Goal: Task Accomplishment & Management: Use online tool/utility

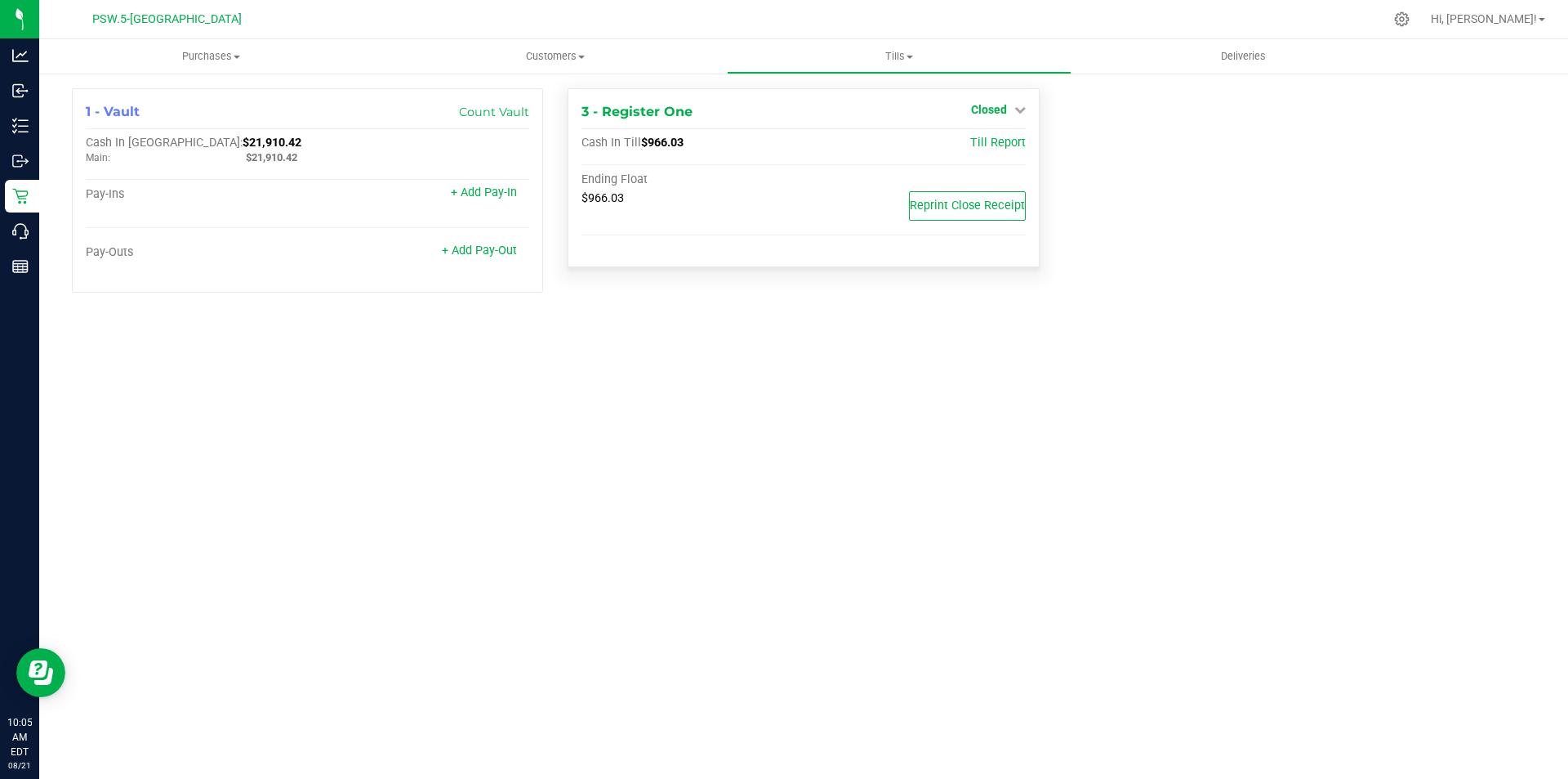
click at [1019, 112] on icon at bounding box center [1020, 109] width 12 height 12
click at [1007, 142] on link "Open Till" at bounding box center [989, 144] width 43 height 13
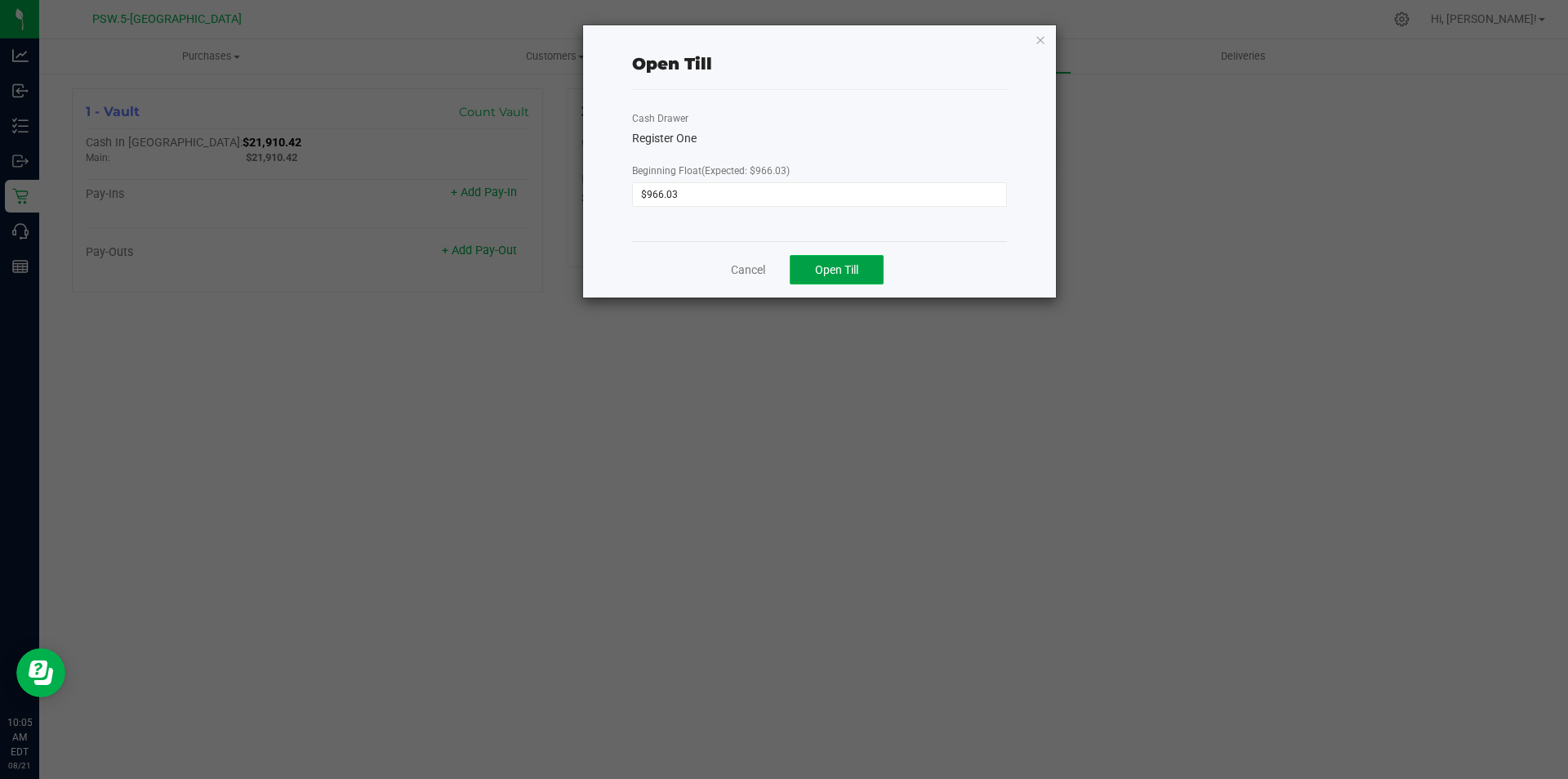
click at [842, 275] on span "Open Till" at bounding box center [837, 270] width 43 height 13
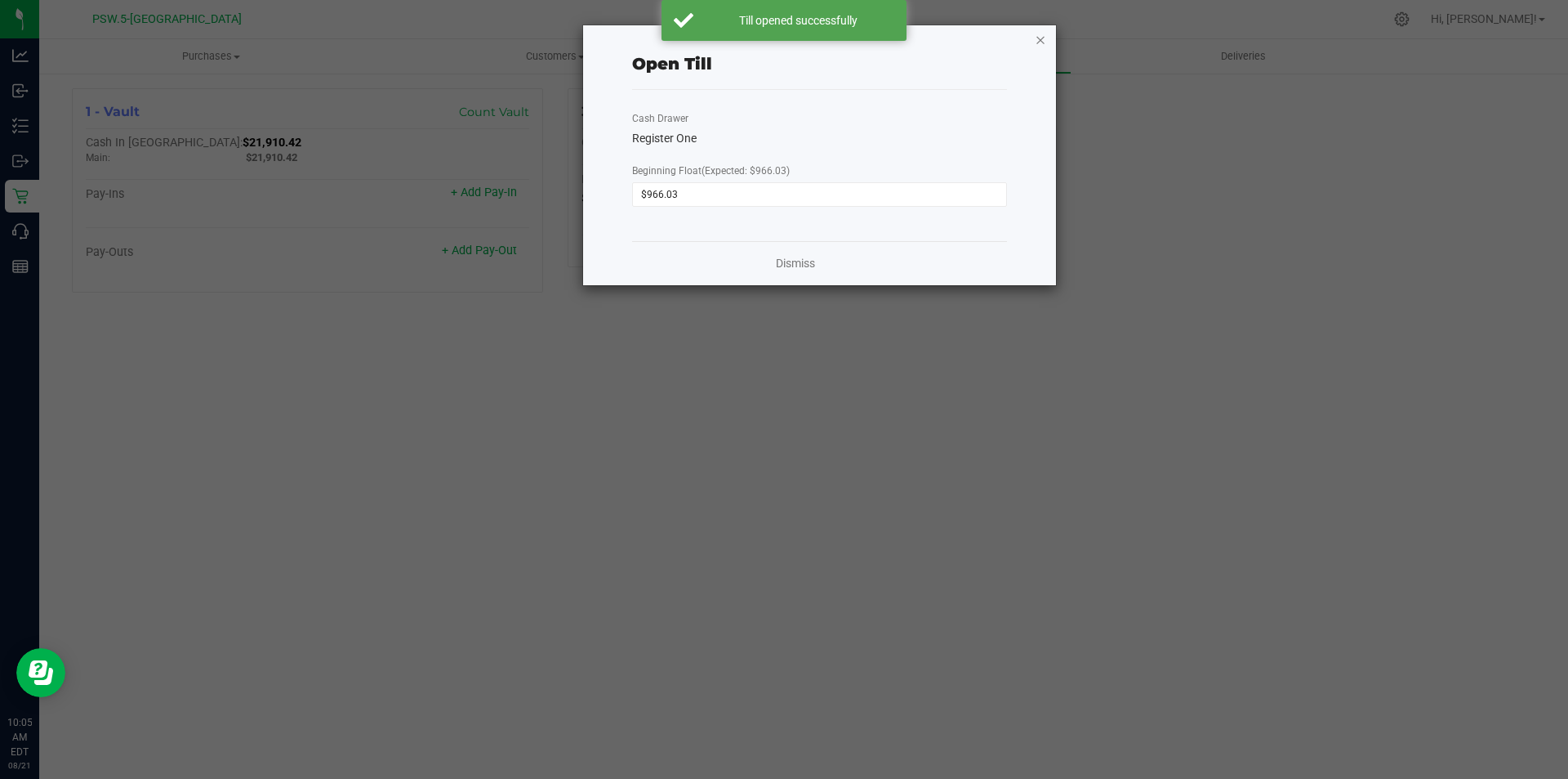
click at [1044, 42] on icon "button" at bounding box center [1040, 40] width 12 height 20
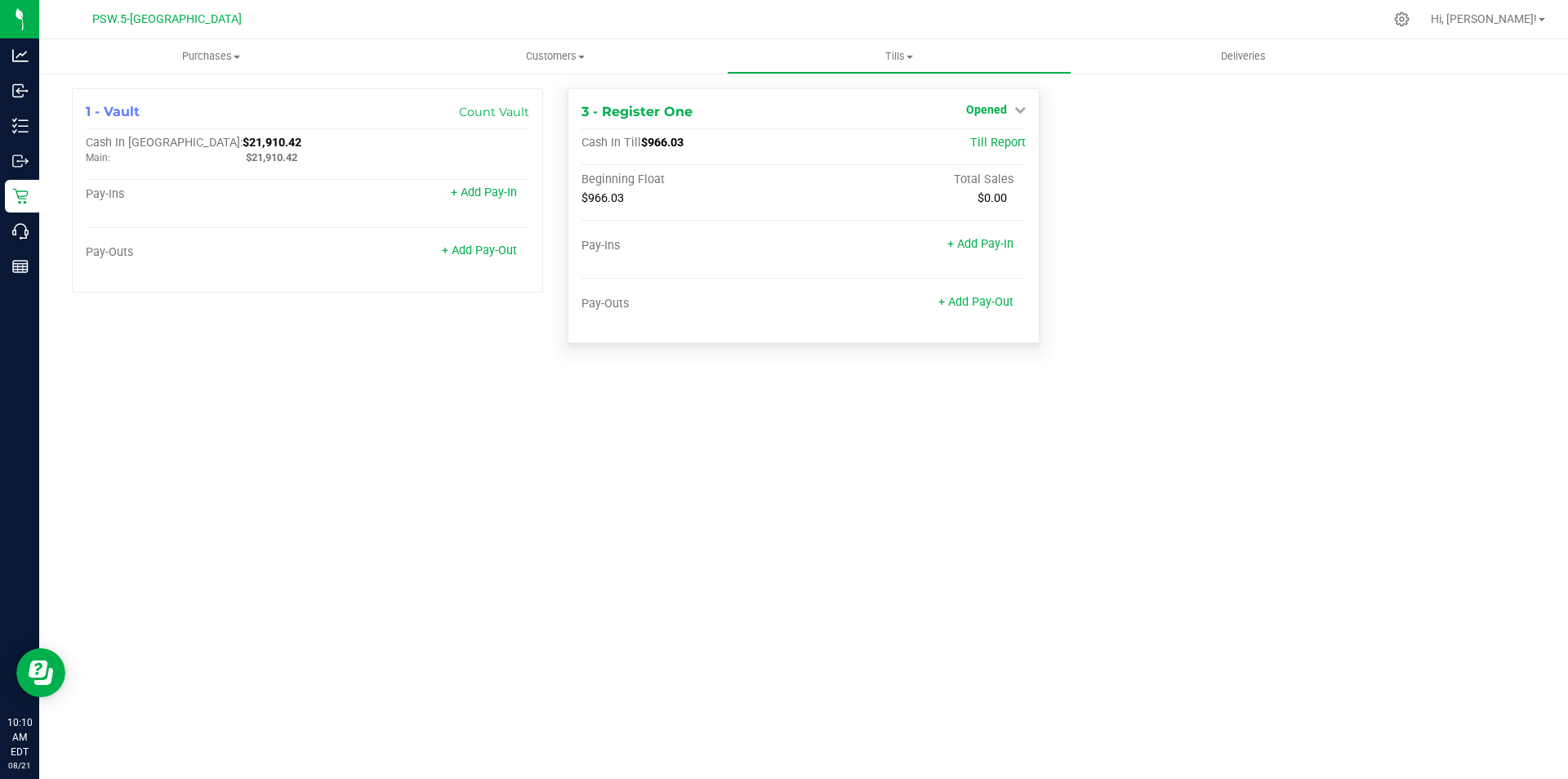
click at [1020, 110] on icon at bounding box center [1020, 109] width 12 height 12
click at [1013, 147] on div "Close Till" at bounding box center [988, 144] width 120 height 21
click at [985, 147] on link "Close Till" at bounding box center [988, 144] width 44 height 13
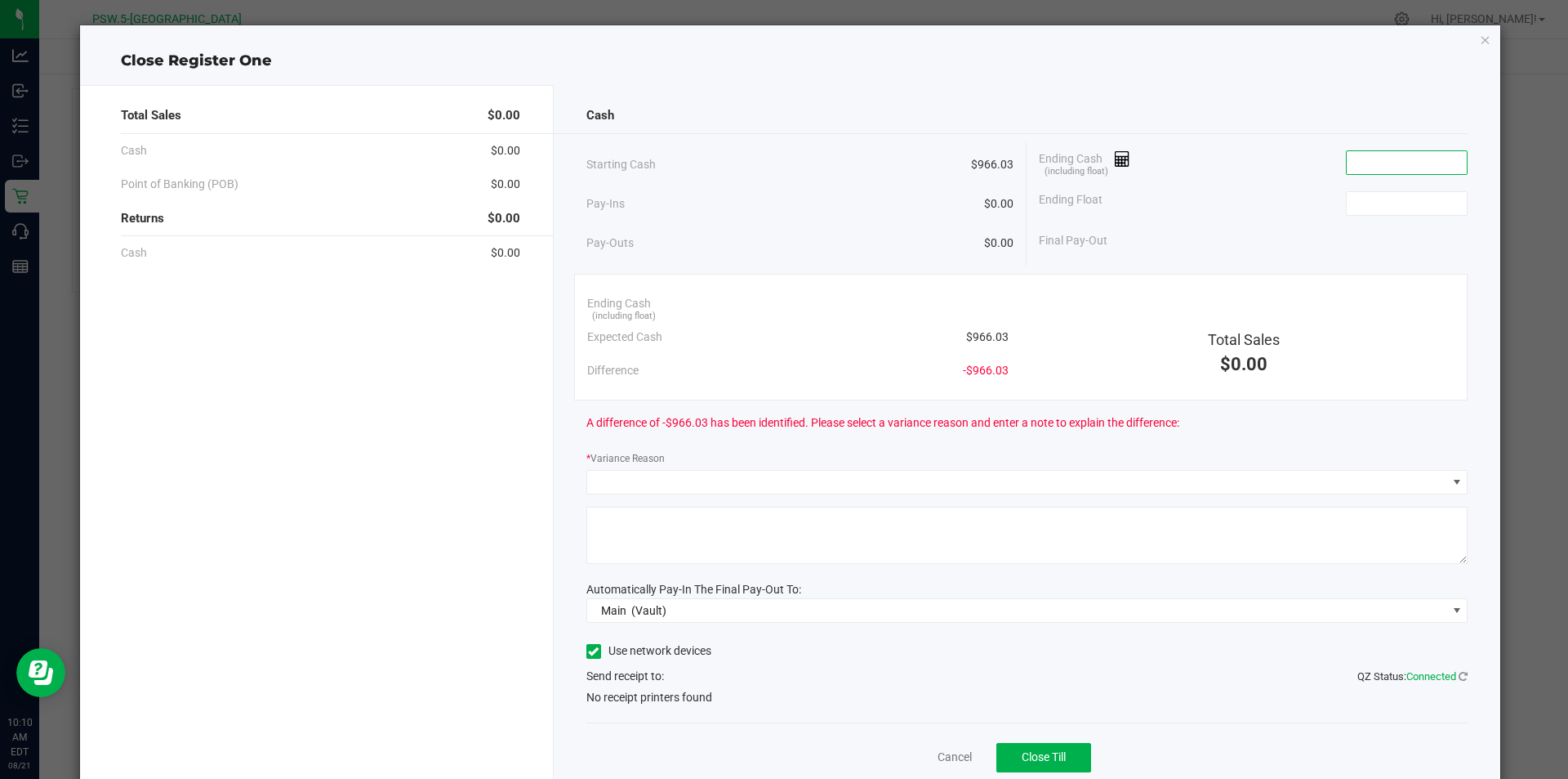
click at [1387, 159] on input at bounding box center [1407, 162] width 120 height 22
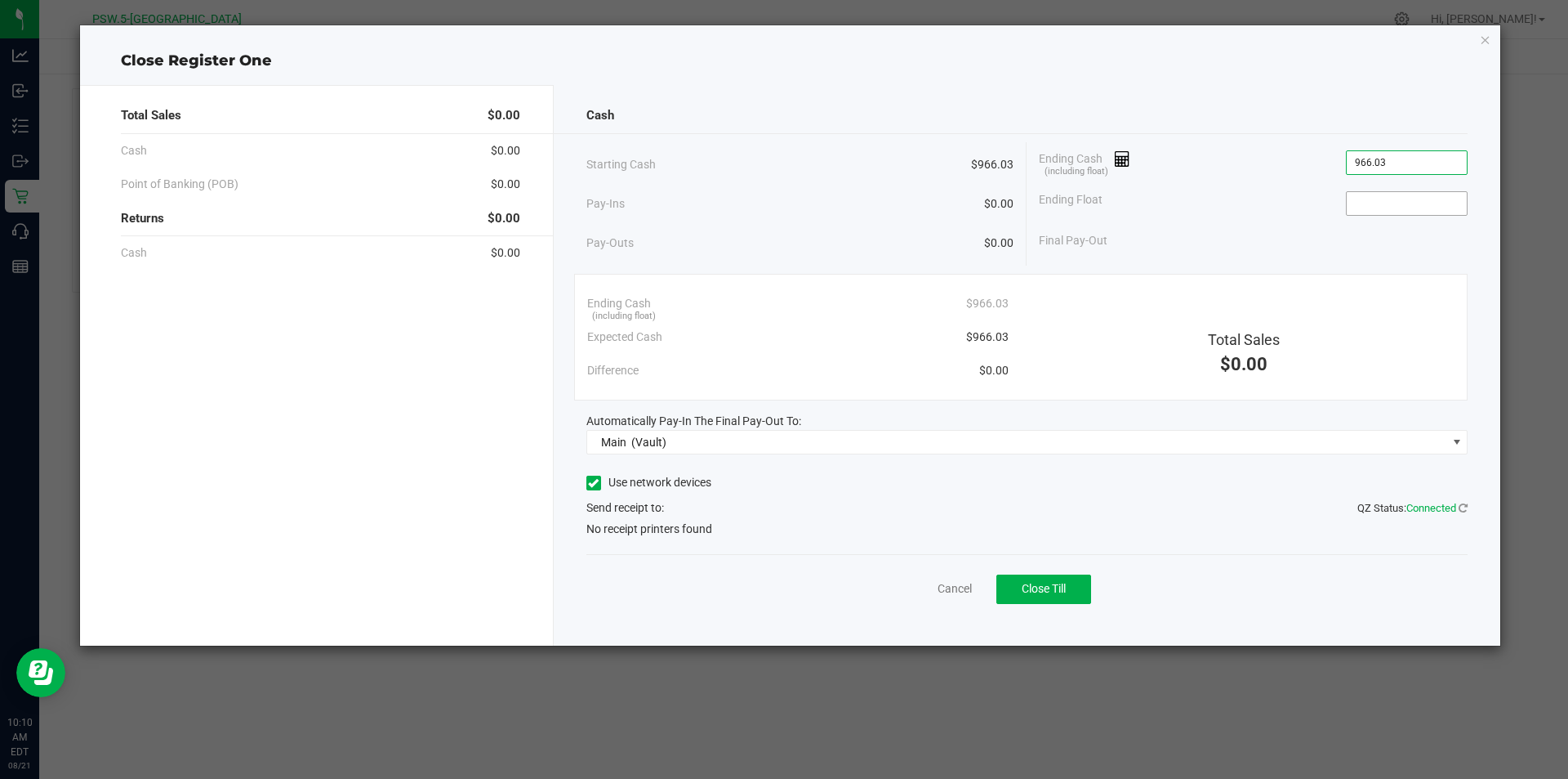
type input "$966.03"
click at [1406, 200] on input at bounding box center [1407, 202] width 120 height 22
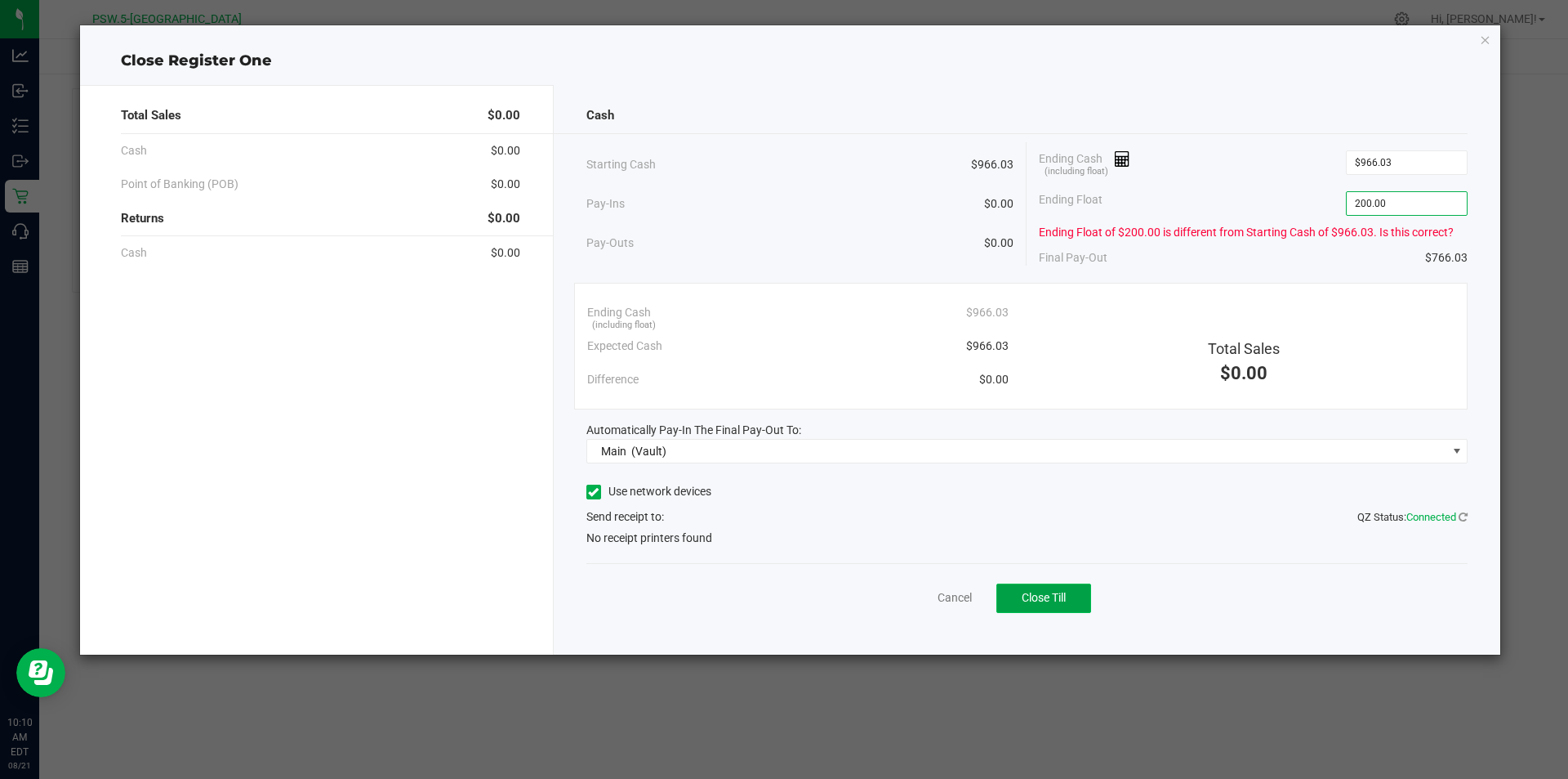
type input "$200.00"
click at [1052, 598] on span "Close Till" at bounding box center [1044, 597] width 44 height 13
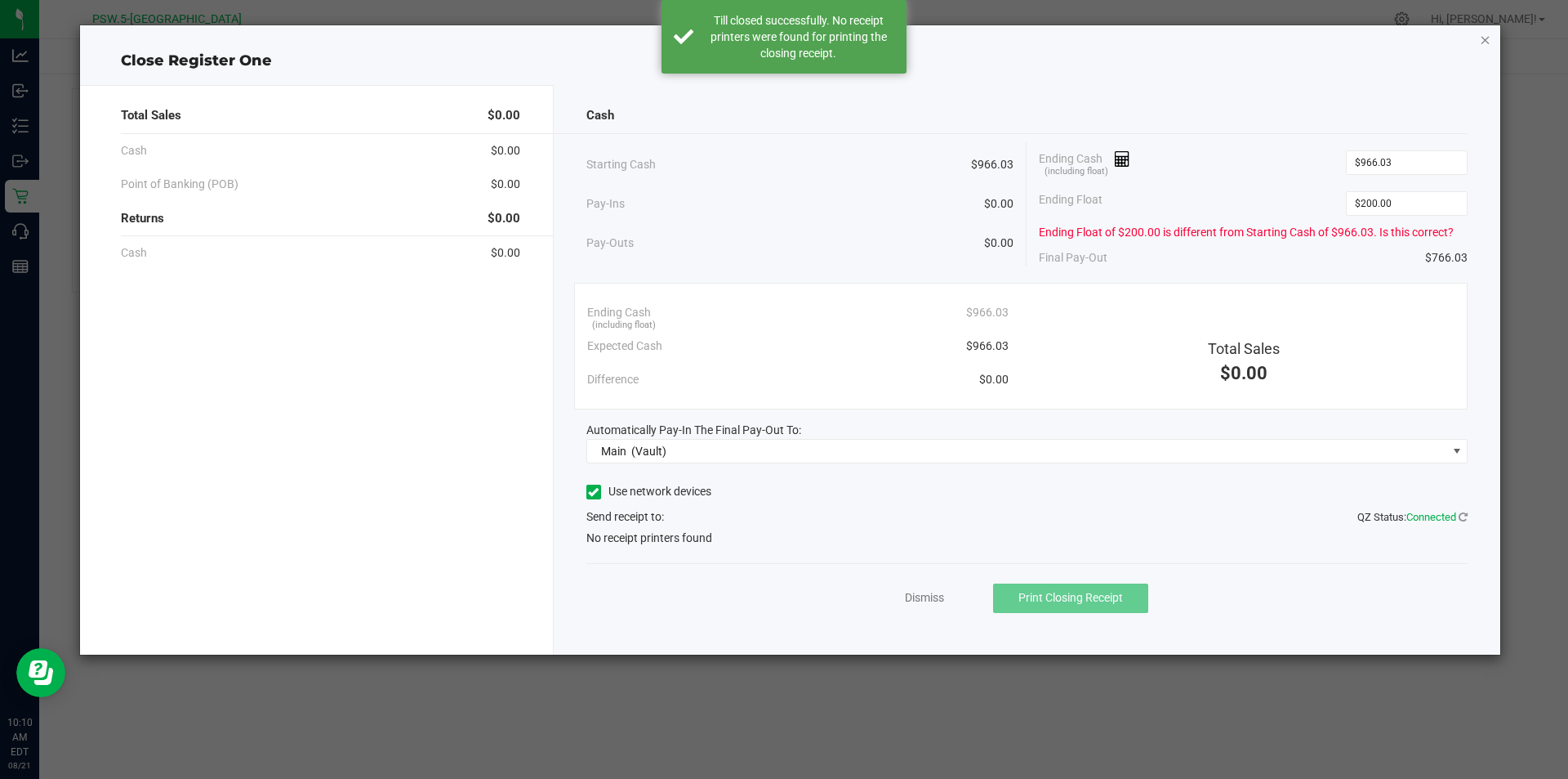
click at [1486, 40] on icon "button" at bounding box center [1485, 40] width 12 height 20
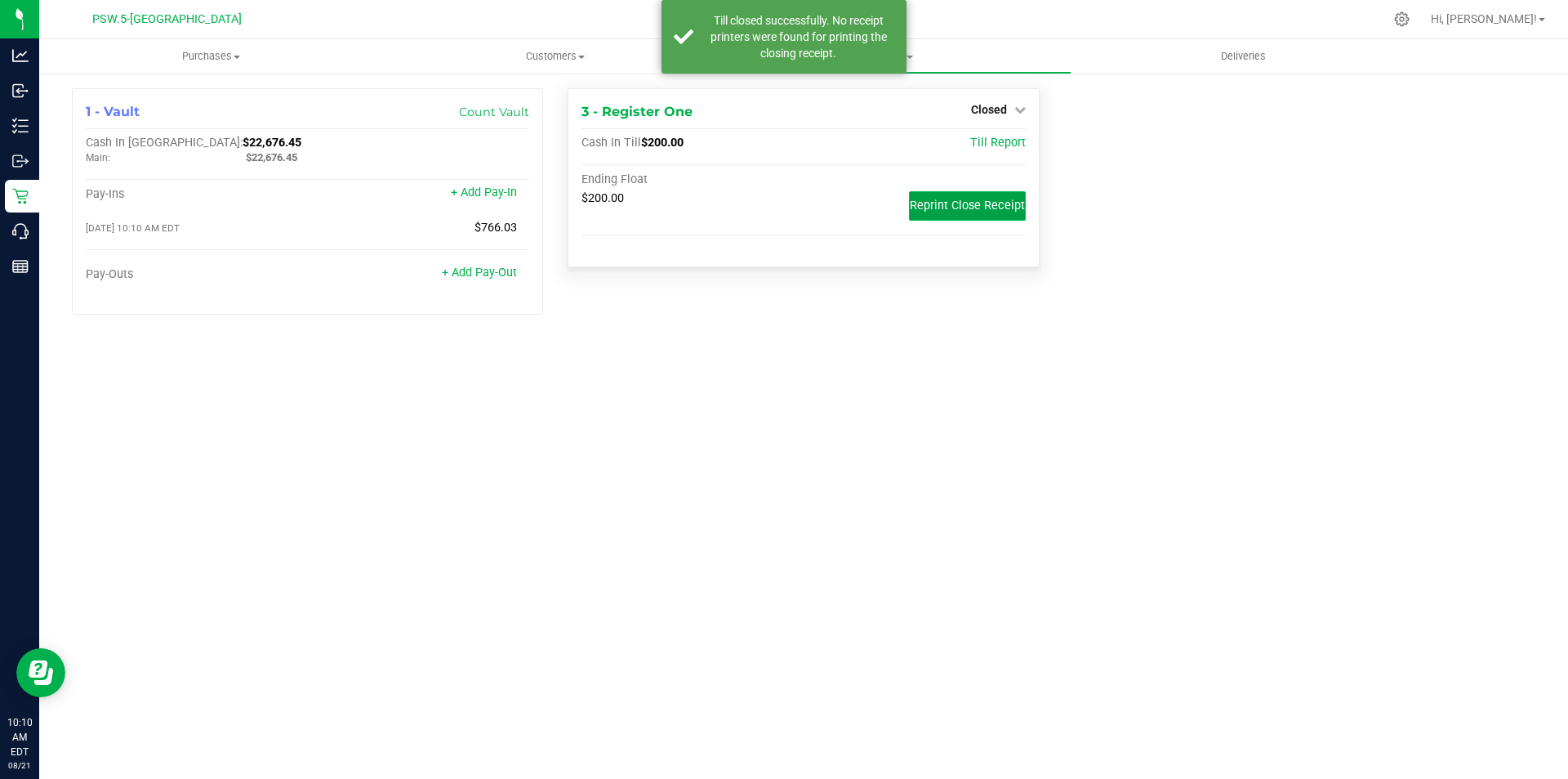
click at [972, 209] on span "Reprint Close Receipt" at bounding box center [967, 205] width 115 height 13
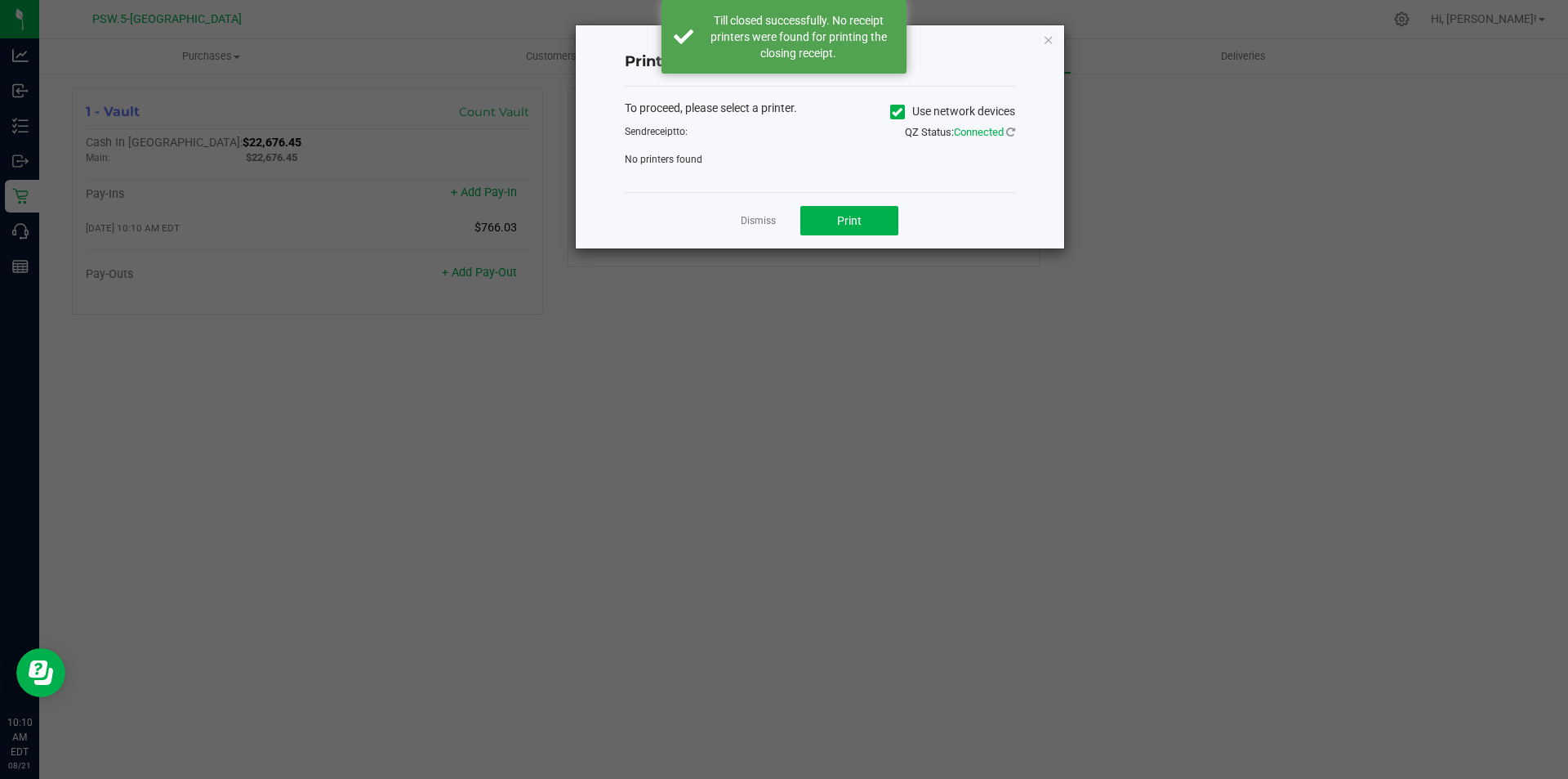
click at [895, 112] on icon at bounding box center [897, 112] width 11 height 0
click at [0, 0] on input "Use network devices" at bounding box center [0, 0] width 0 height 0
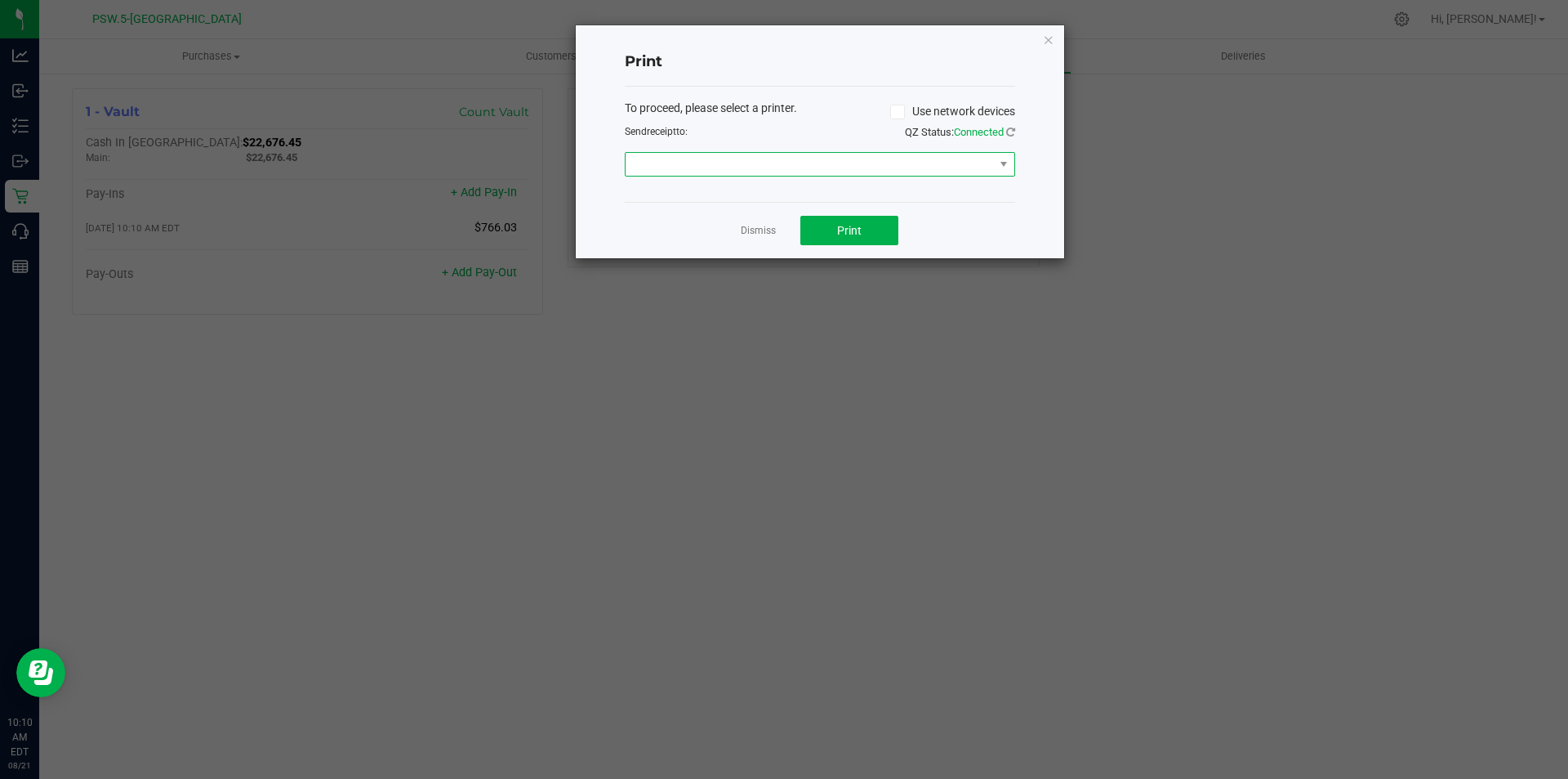
drag, startPoint x: 915, startPoint y: 166, endPoint x: 904, endPoint y: 171, distance: 12.1
click at [914, 166] on span at bounding box center [810, 164] width 369 height 22
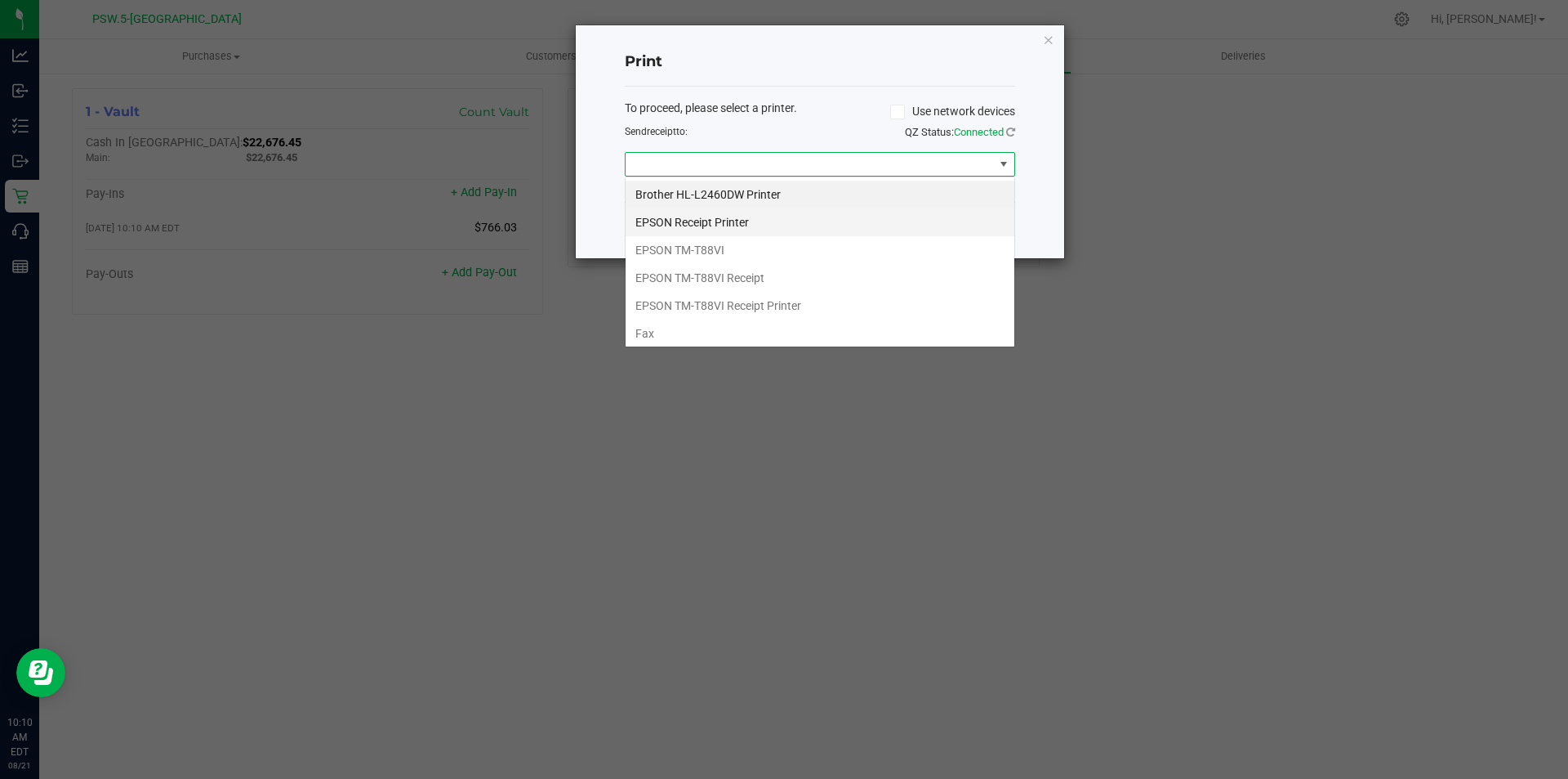
scroll to position [24, 390]
drag, startPoint x: 690, startPoint y: 246, endPoint x: 797, endPoint y: 261, distance: 108.0
click at [690, 246] on TM-T88VI "EPSON TM-T88VI" at bounding box center [820, 250] width 388 height 28
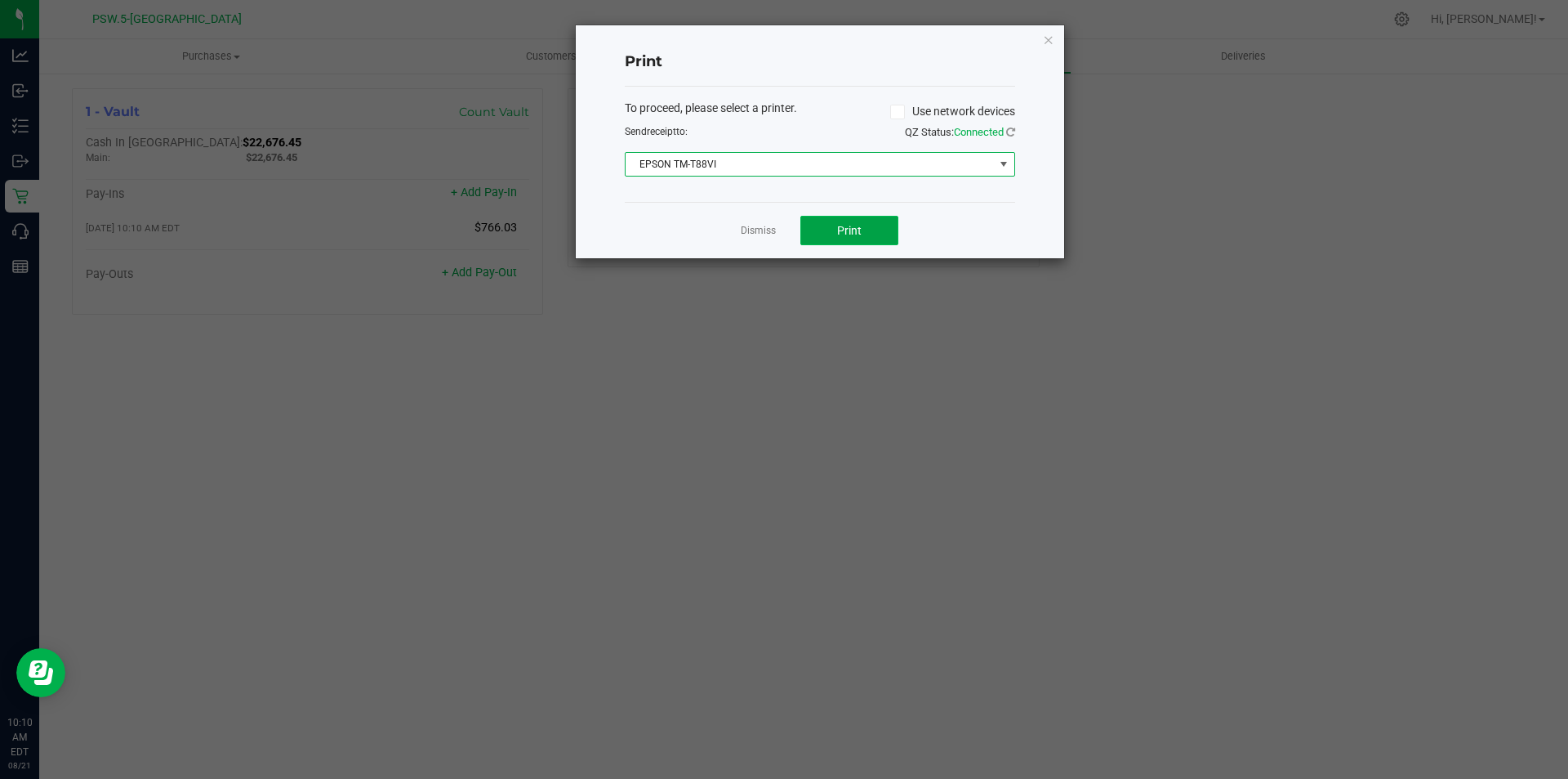
click at [877, 233] on button "Print" at bounding box center [849, 230] width 98 height 30
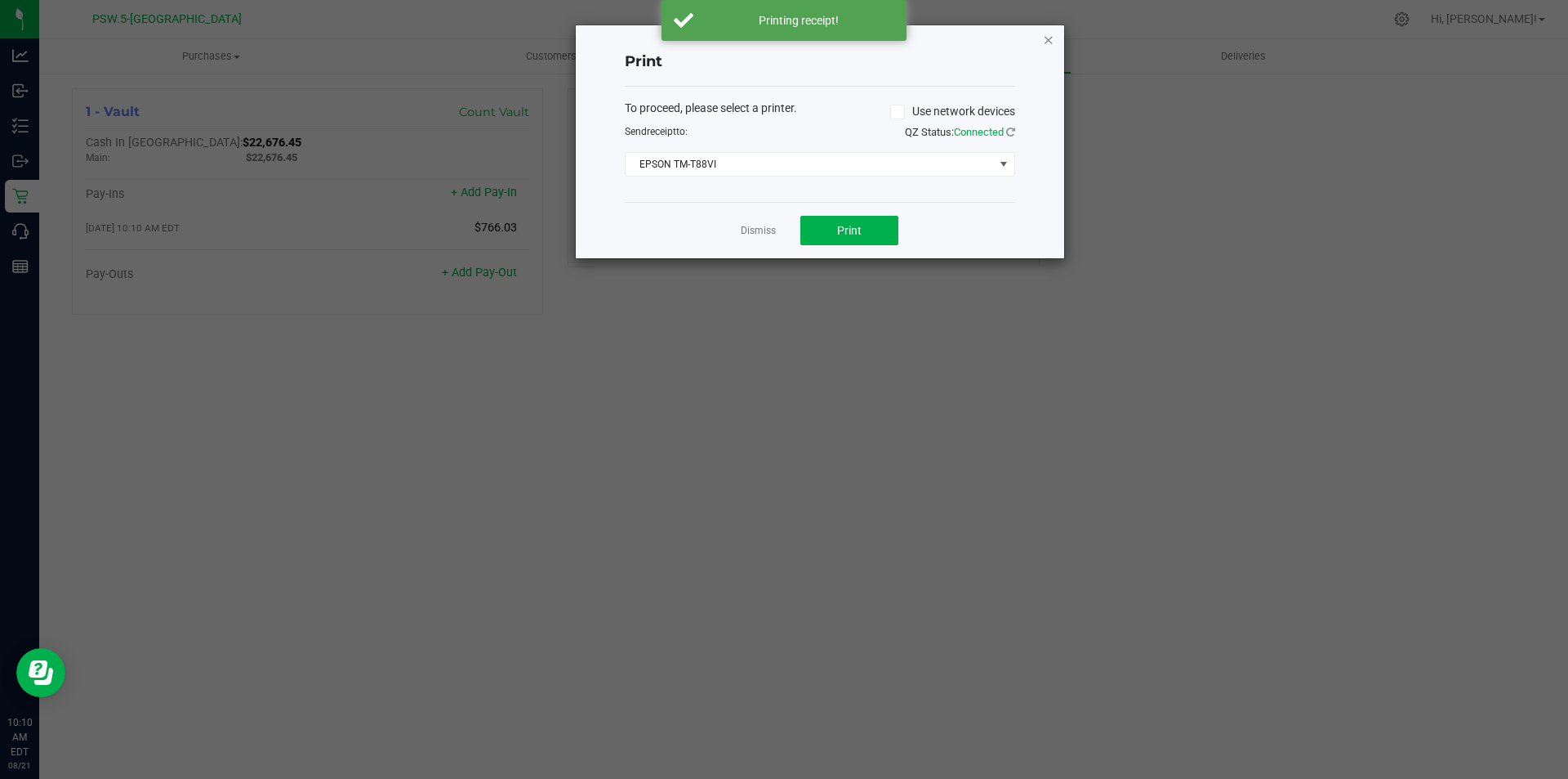
drag, startPoint x: 1051, startPoint y: 44, endPoint x: 1040, endPoint y: 65, distance: 23.7
click at [1051, 43] on icon "button" at bounding box center [1048, 40] width 12 height 20
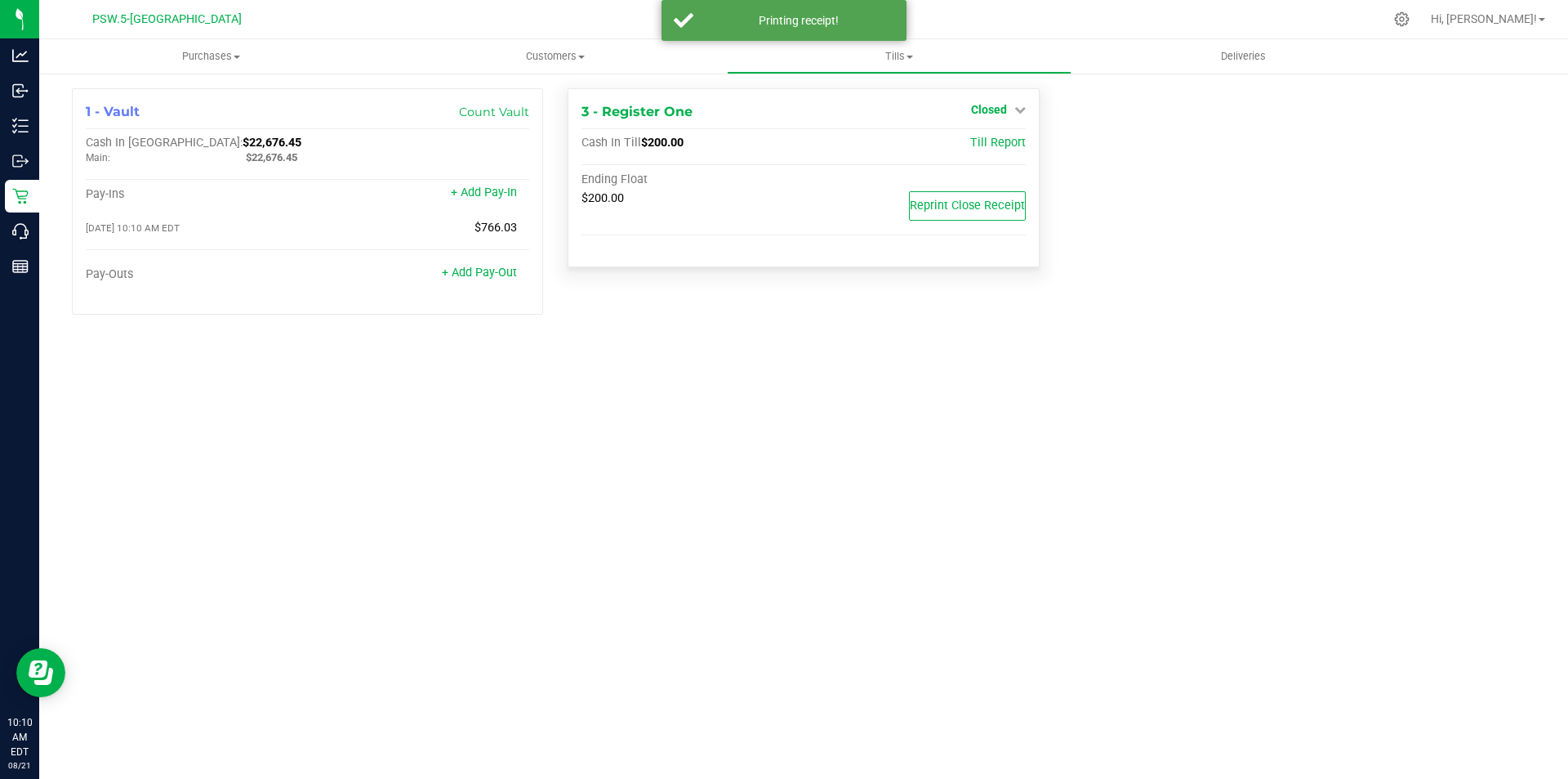
click at [1020, 108] on icon at bounding box center [1020, 109] width 12 height 12
click at [994, 148] on link "Open Till" at bounding box center [989, 144] width 43 height 13
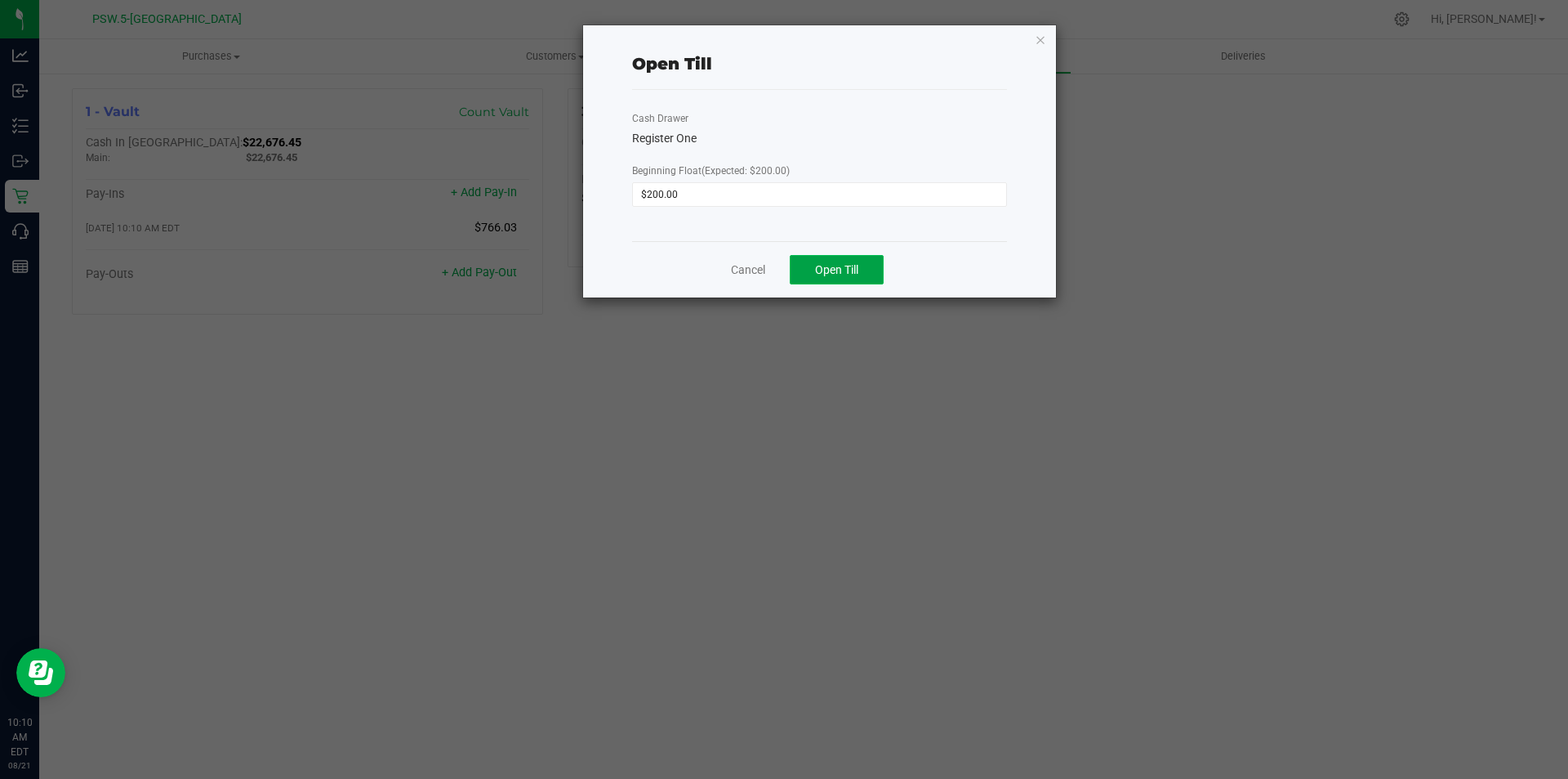
click at [838, 258] on button "Open Till" at bounding box center [837, 269] width 94 height 30
